Goal: Information Seeking & Learning: Learn about a topic

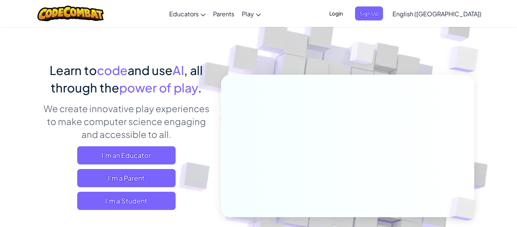
scroll to position [62, 0]
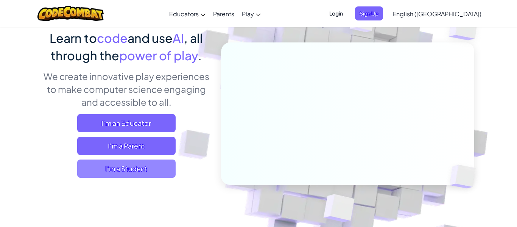
click at [121, 166] on span "I'm a Student" at bounding box center [126, 168] width 98 height 18
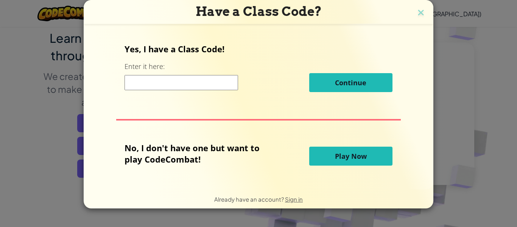
click at [364, 155] on span "Play Now" at bounding box center [351, 155] width 32 height 9
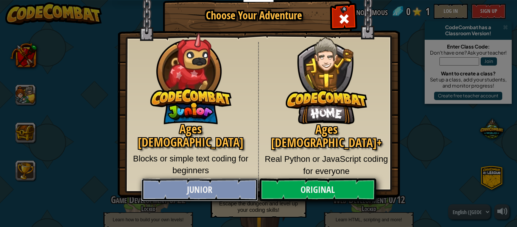
click at [229, 189] on link "Junior" at bounding box center [199, 189] width 117 height 23
